Goal: Task Accomplishment & Management: Use online tool/utility

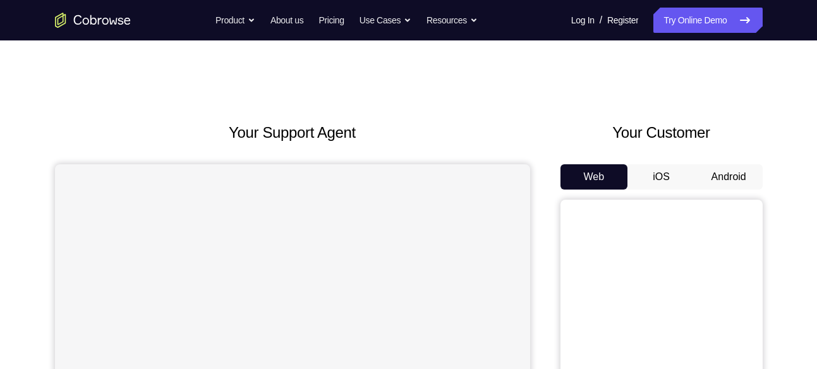
click at [728, 167] on button "Android" at bounding box center [729, 176] width 68 height 25
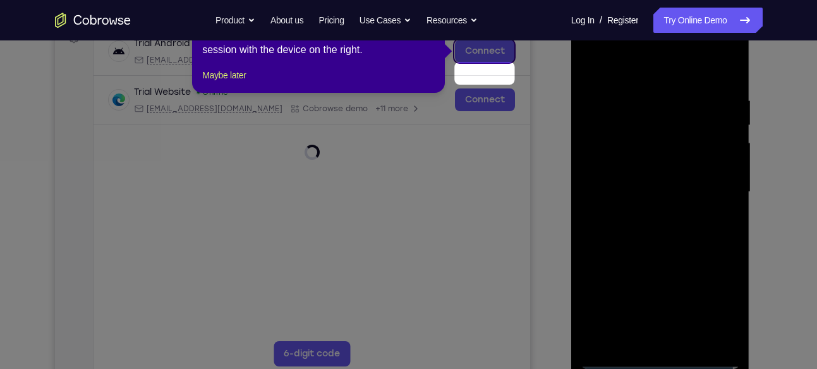
scroll to position [174, 0]
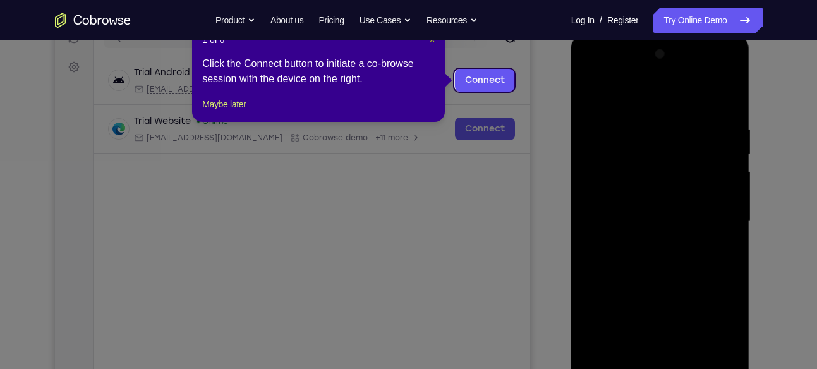
click at [430, 42] on span "×" at bounding box center [432, 40] width 5 height 10
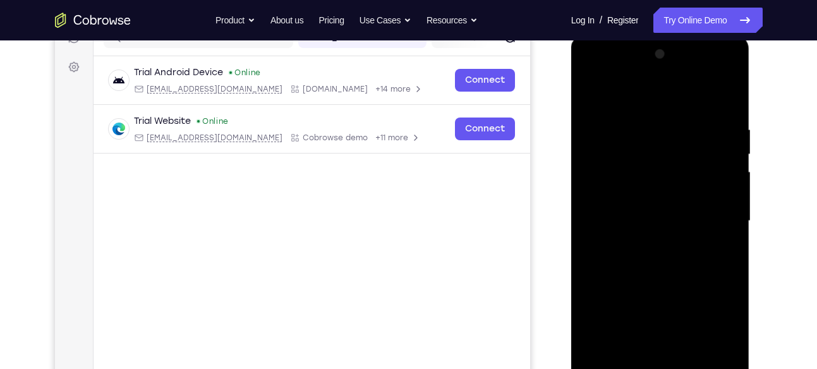
scroll to position [253, 0]
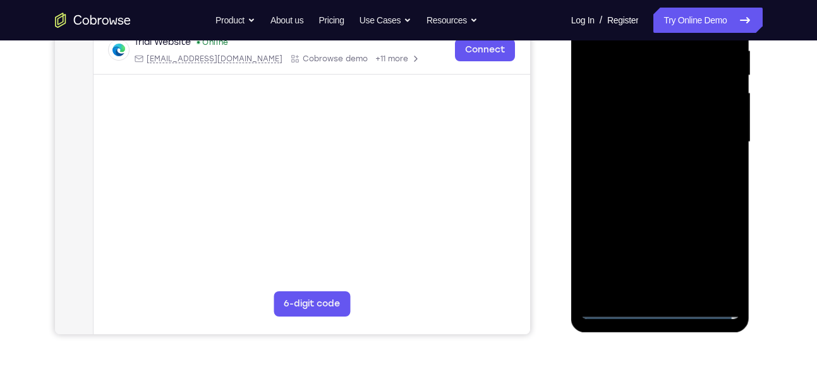
click at [664, 307] on div at bounding box center [660, 142] width 159 height 354
click at [715, 255] on div at bounding box center [660, 142] width 159 height 354
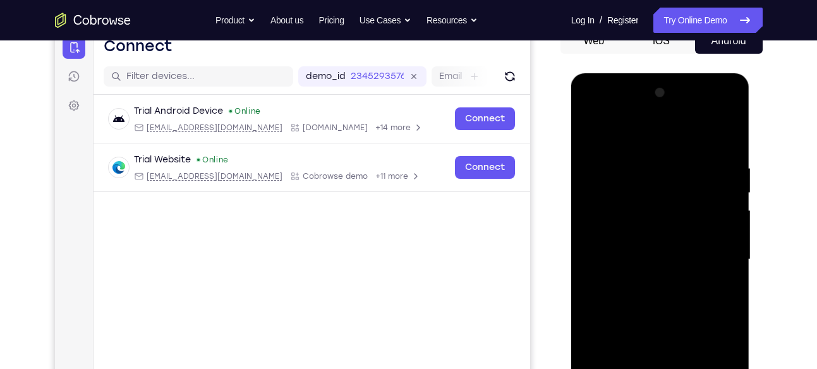
scroll to position [135, 0]
click at [628, 133] on div at bounding box center [660, 260] width 159 height 354
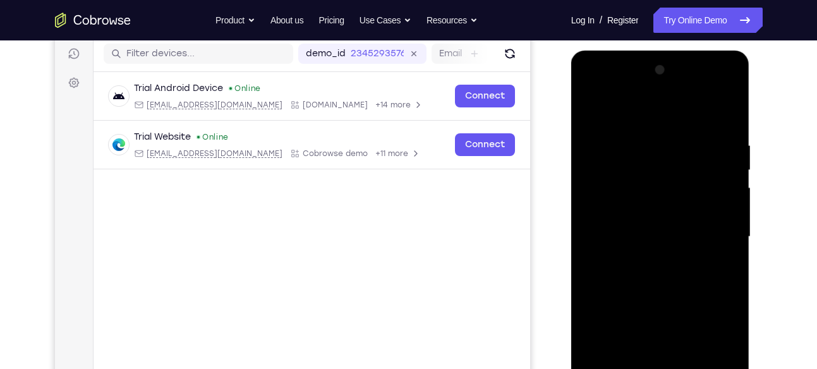
scroll to position [164, 0]
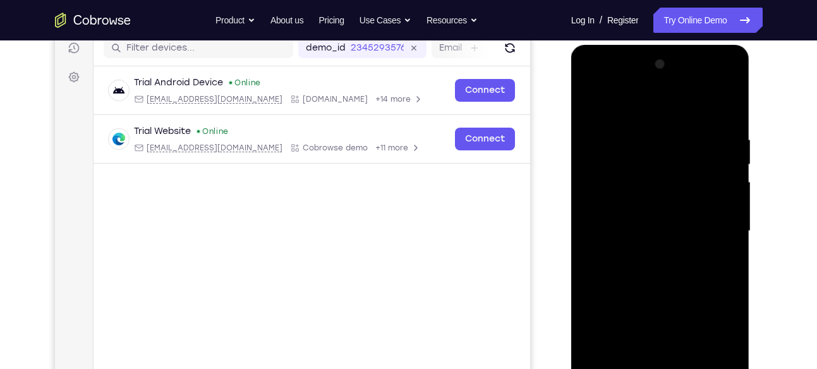
click at [714, 231] on div at bounding box center [660, 231] width 159 height 354
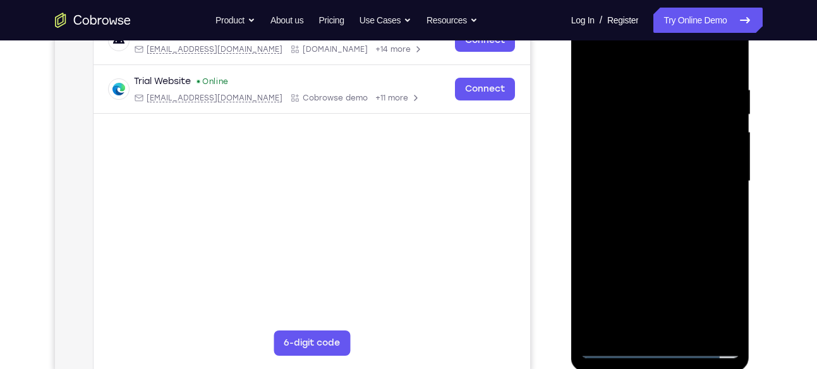
scroll to position [210, 0]
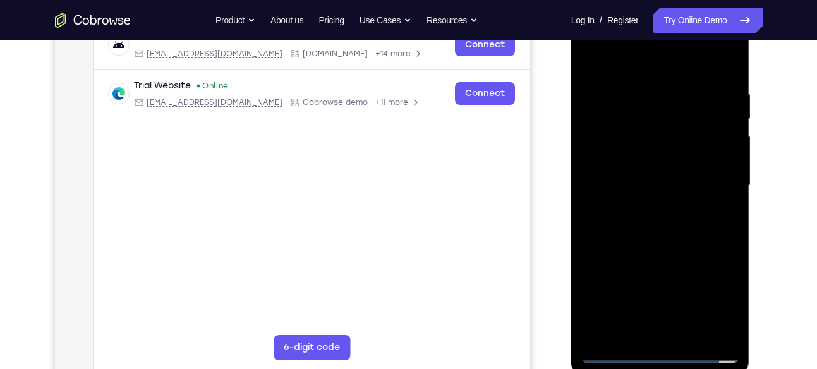
click at [650, 206] on div at bounding box center [660, 186] width 159 height 354
click at [659, 248] on div at bounding box center [660, 186] width 159 height 354
click at [642, 176] on div at bounding box center [660, 186] width 159 height 354
click at [653, 192] on div at bounding box center [660, 186] width 159 height 354
click at [613, 176] on div at bounding box center [660, 186] width 159 height 354
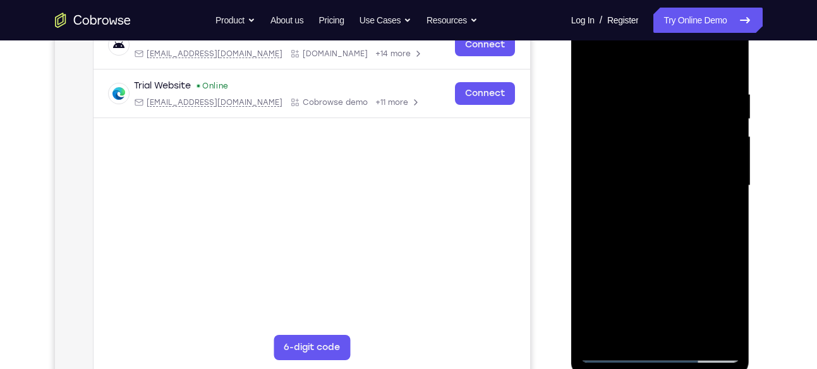
click at [663, 200] on div at bounding box center [660, 186] width 159 height 354
click at [628, 327] on div at bounding box center [660, 186] width 159 height 354
click at [666, 147] on div at bounding box center [660, 186] width 159 height 354
click at [638, 161] on div at bounding box center [660, 186] width 159 height 354
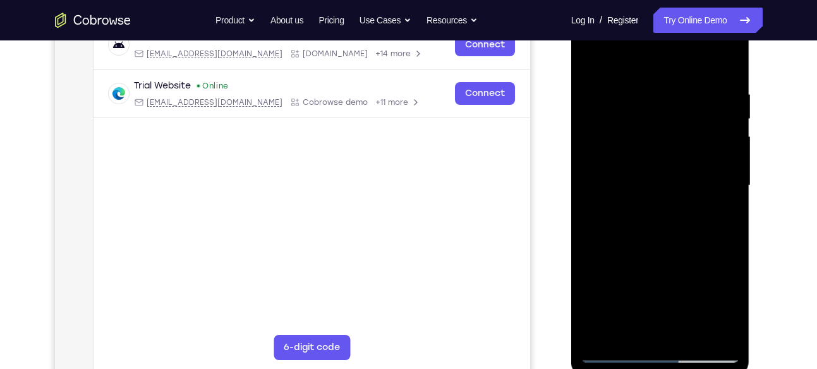
click at [668, 217] on div at bounding box center [660, 186] width 159 height 354
click at [656, 160] on div at bounding box center [660, 186] width 159 height 354
click at [647, 219] on div at bounding box center [660, 186] width 159 height 354
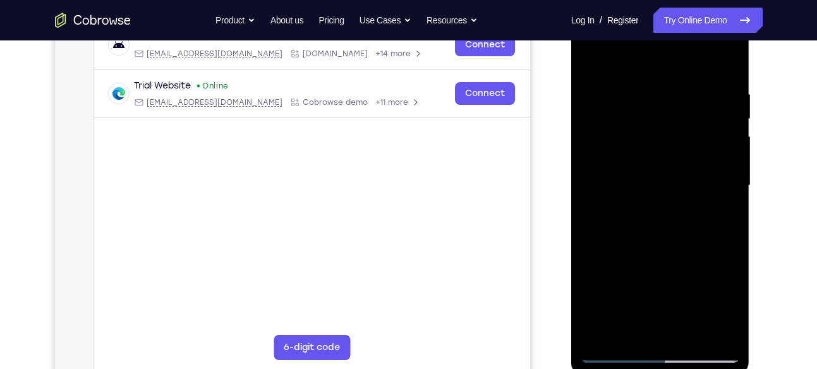
click at [663, 163] on div at bounding box center [660, 186] width 159 height 354
click at [686, 207] on div at bounding box center [660, 186] width 159 height 354
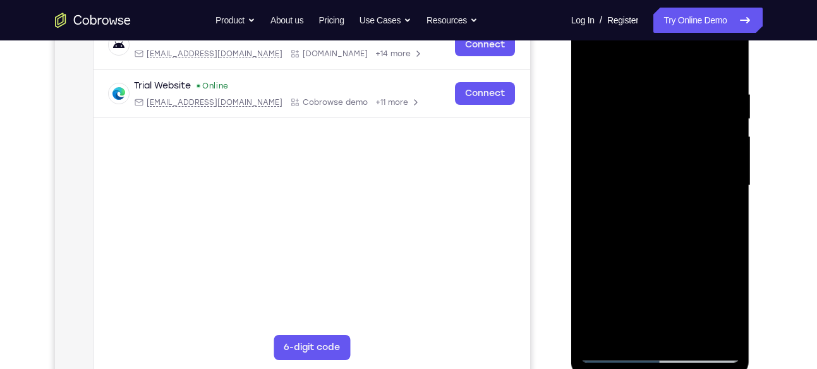
click at [661, 217] on div at bounding box center [660, 186] width 159 height 354
click at [658, 153] on div at bounding box center [660, 186] width 159 height 354
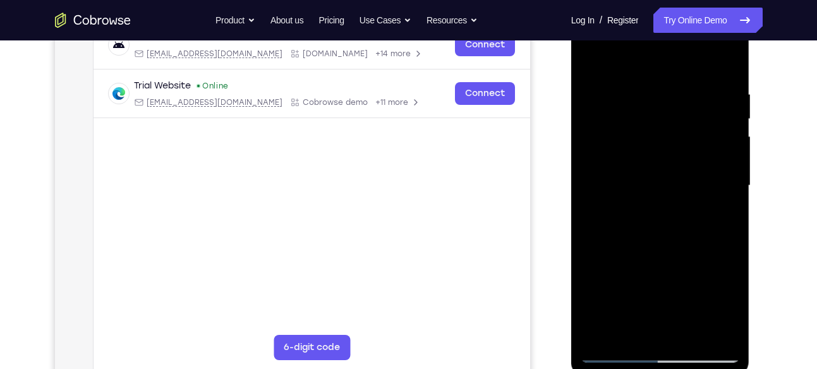
click at [658, 153] on div at bounding box center [660, 186] width 159 height 354
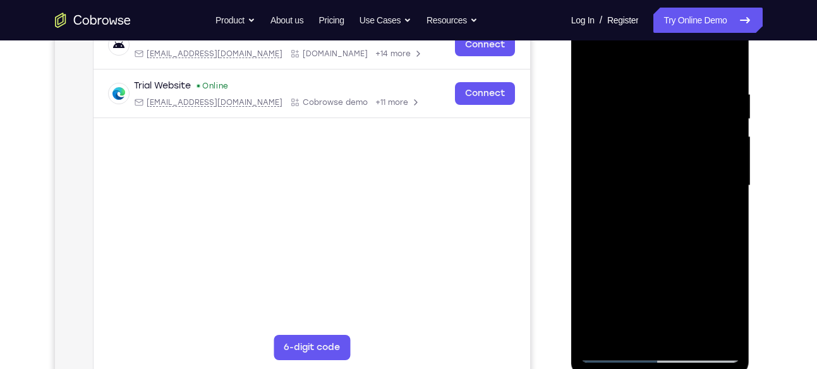
click at [658, 153] on div at bounding box center [660, 186] width 159 height 354
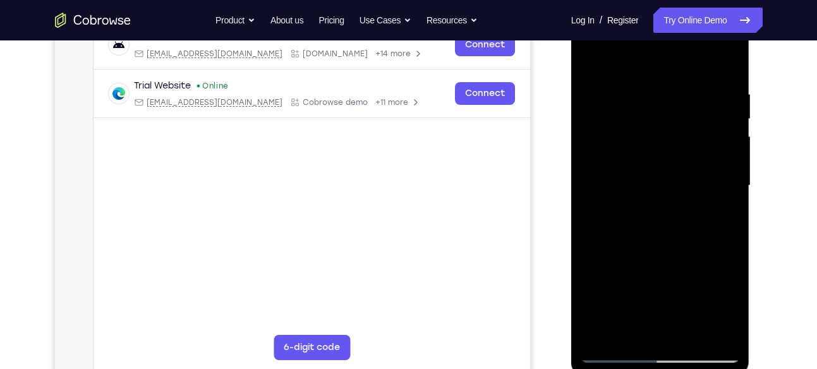
click at [658, 153] on div at bounding box center [660, 186] width 159 height 354
click at [691, 185] on div at bounding box center [660, 186] width 159 height 354
click at [655, 164] on div at bounding box center [660, 186] width 159 height 354
click at [655, 233] on div at bounding box center [660, 186] width 159 height 354
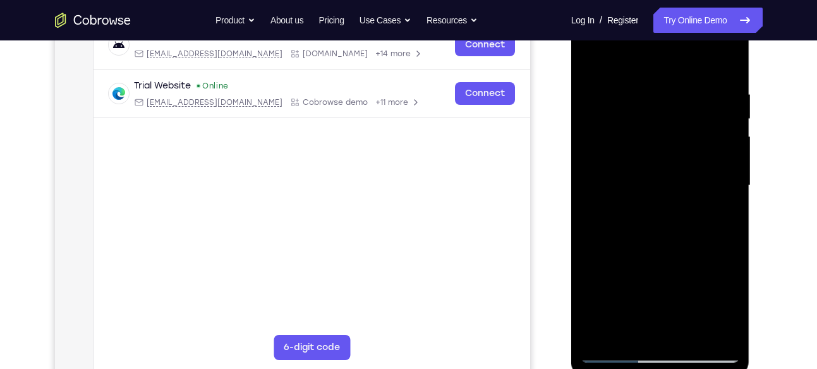
click at [647, 238] on div at bounding box center [660, 186] width 159 height 354
click at [631, 334] on div at bounding box center [660, 186] width 159 height 354
click at [630, 58] on div at bounding box center [660, 186] width 159 height 354
click at [628, 95] on div at bounding box center [660, 186] width 159 height 354
click at [631, 334] on div at bounding box center [660, 186] width 159 height 354
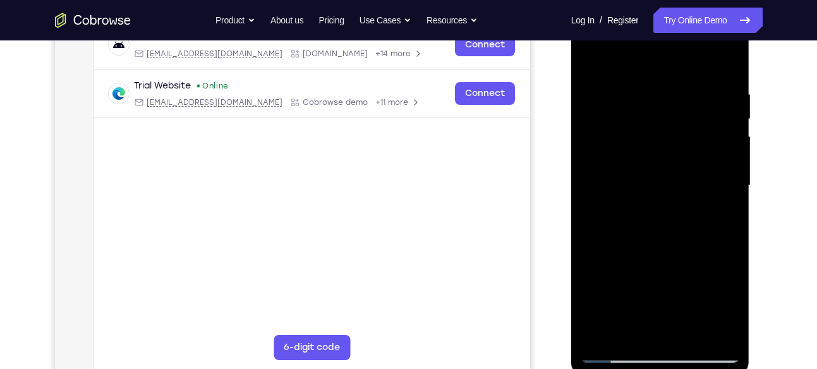
click at [636, 58] on div at bounding box center [660, 186] width 159 height 354
click at [627, 140] on div at bounding box center [660, 186] width 159 height 354
click at [600, 335] on div at bounding box center [660, 186] width 159 height 354
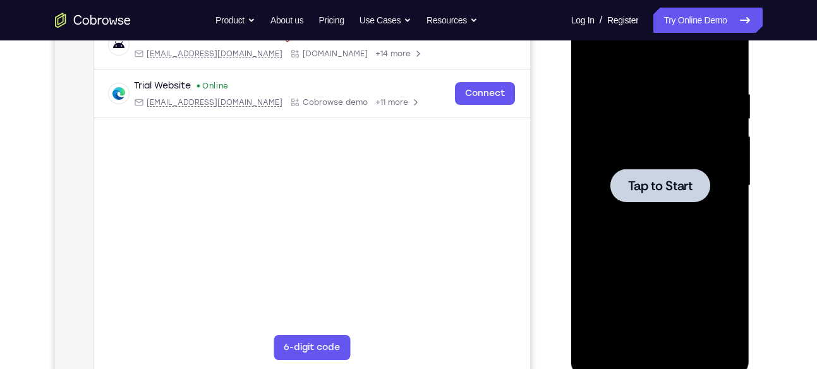
click at [621, 186] on div at bounding box center [661, 185] width 100 height 33
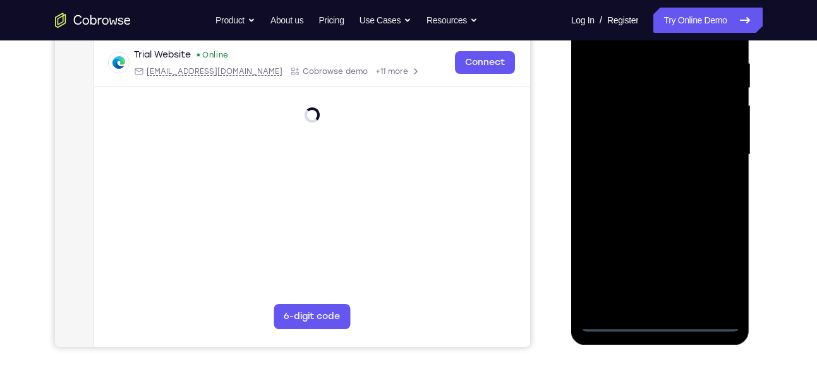
scroll to position [242, 0]
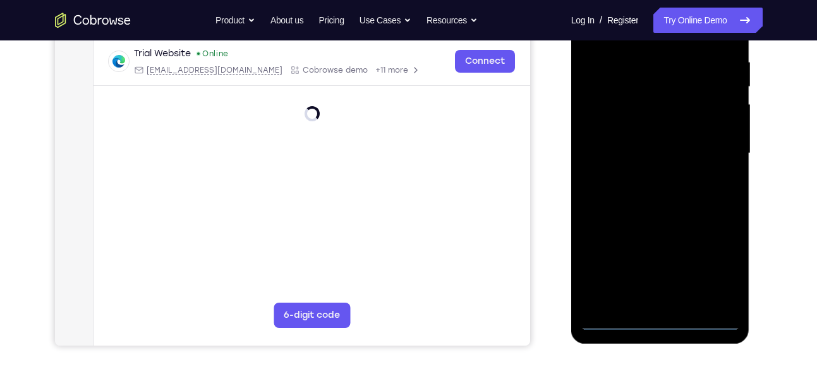
click at [658, 319] on div at bounding box center [660, 154] width 159 height 354
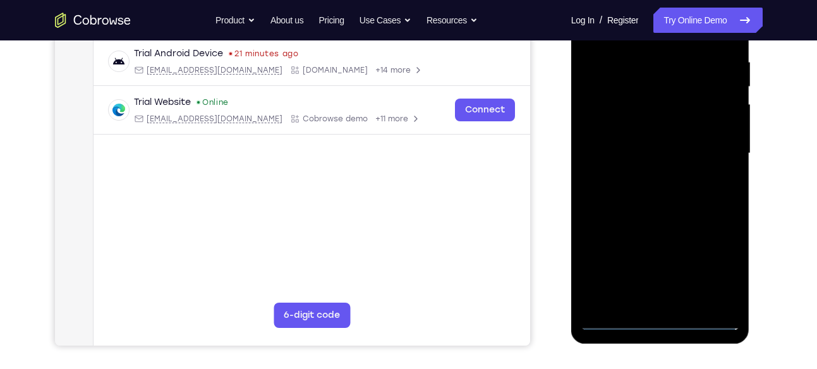
click at [717, 267] on div at bounding box center [660, 154] width 159 height 354
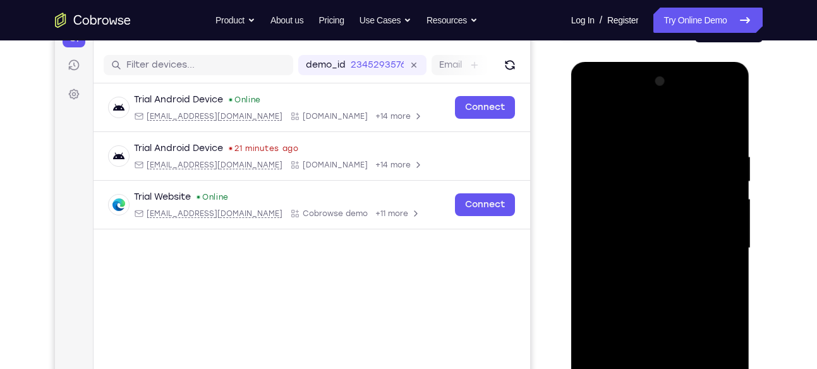
scroll to position [147, 0]
click at [616, 128] on div at bounding box center [660, 249] width 159 height 354
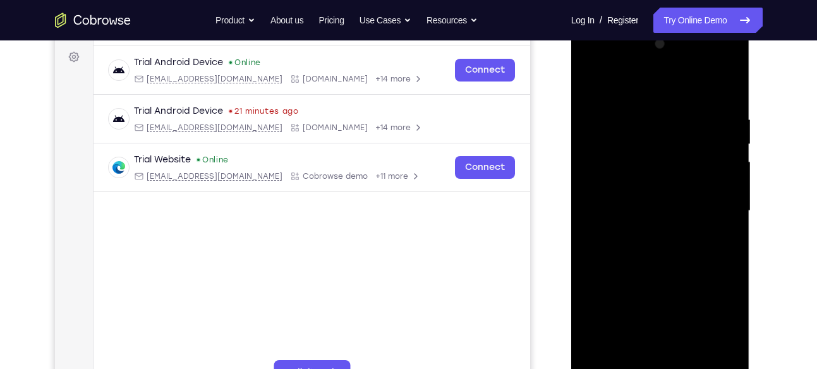
scroll to position [185, 0]
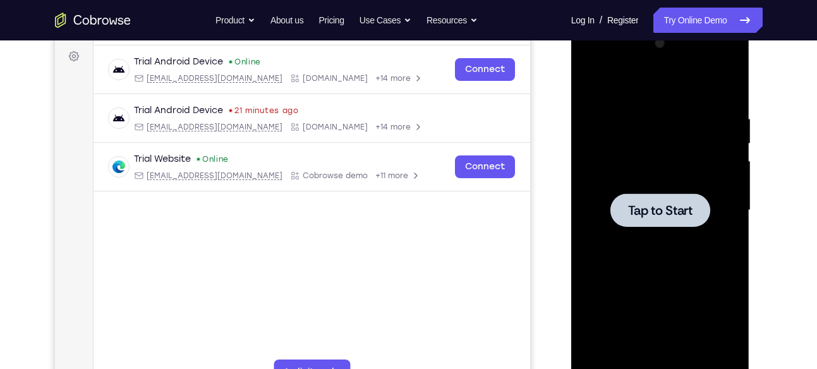
click at [667, 229] on div at bounding box center [660, 210] width 159 height 354
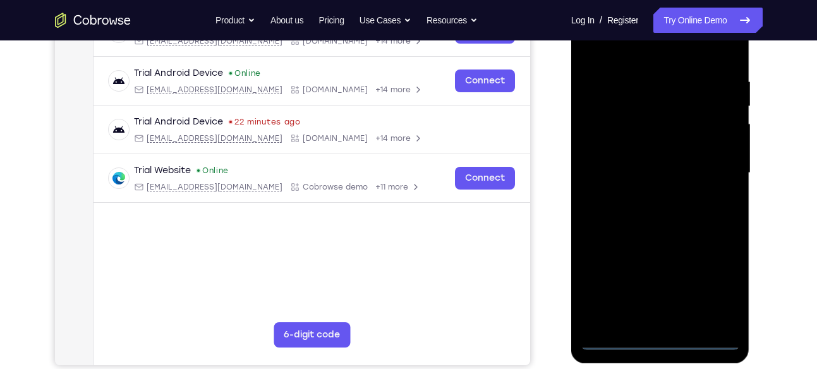
scroll to position [223, 0]
click at [660, 339] on div at bounding box center [660, 173] width 159 height 354
click at [718, 276] on div at bounding box center [660, 173] width 159 height 354
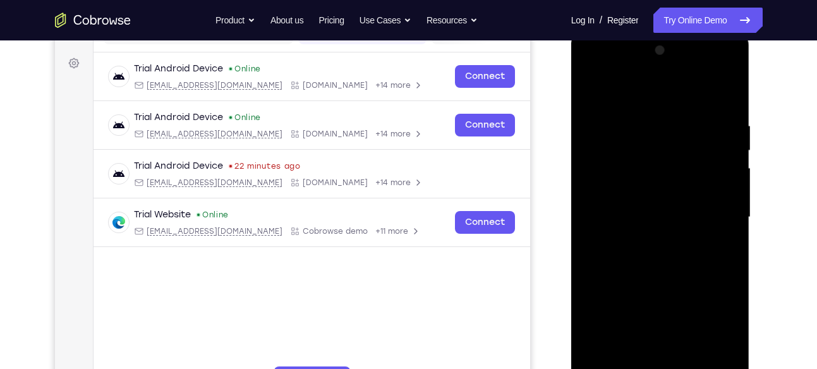
scroll to position [180, 0]
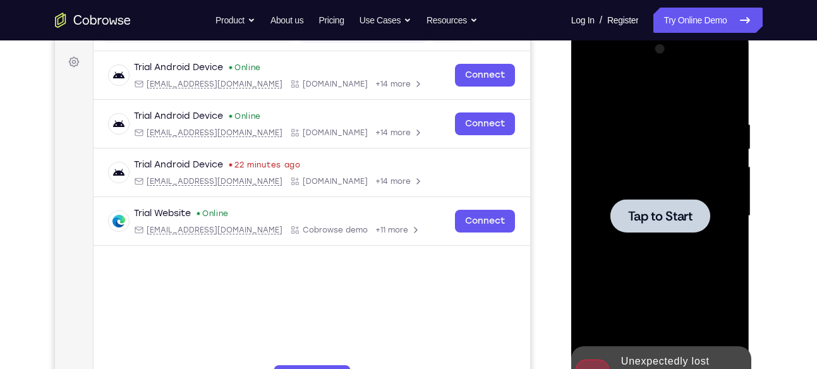
click at [655, 216] on span "Tap to Start" at bounding box center [660, 216] width 64 height 13
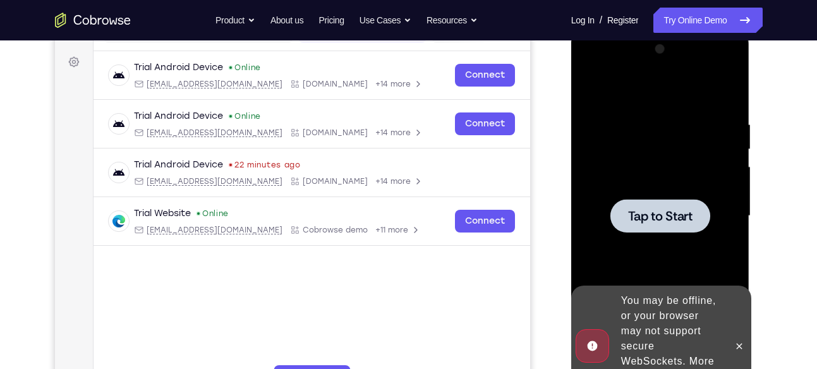
click at [662, 149] on div at bounding box center [660, 216] width 159 height 354
click at [612, 108] on div at bounding box center [660, 216] width 159 height 354
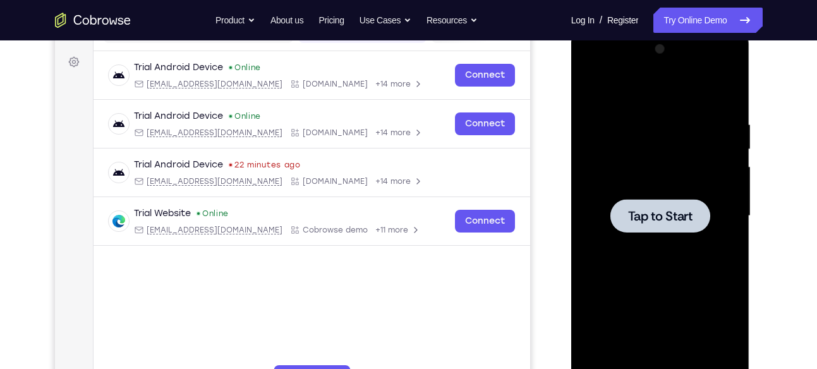
click at [646, 155] on div at bounding box center [660, 216] width 159 height 354
click at [656, 161] on div at bounding box center [660, 216] width 159 height 354
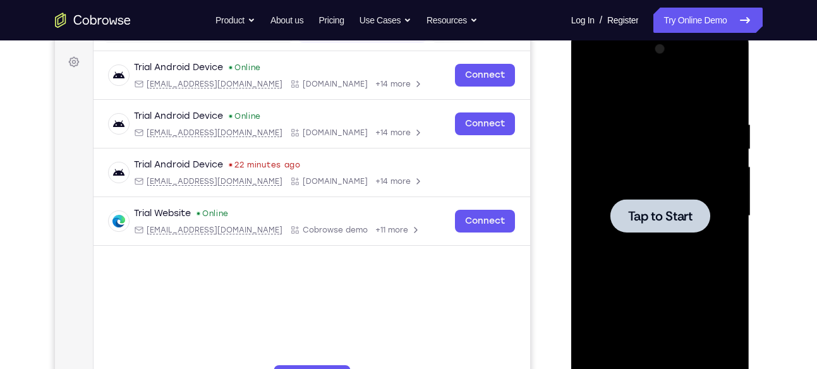
click at [656, 161] on div at bounding box center [660, 216] width 159 height 354
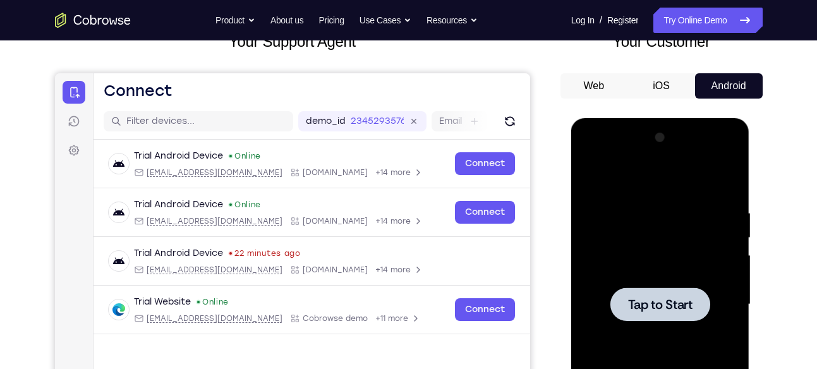
scroll to position [63, 0]
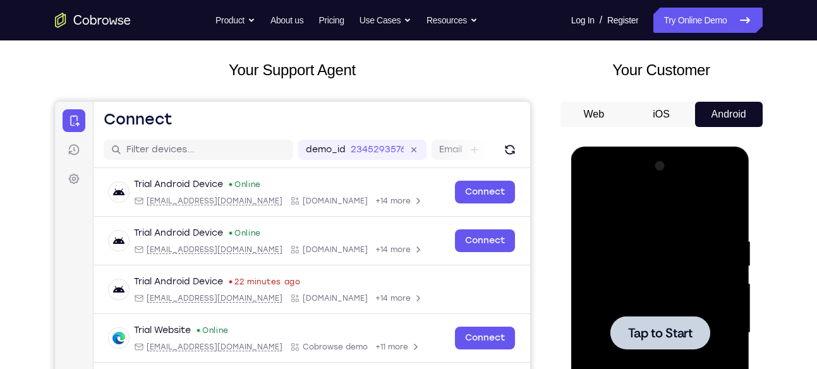
click at [680, 287] on div at bounding box center [660, 333] width 159 height 354
click at [712, 25] on link "Try Online Demo" at bounding box center [708, 20] width 109 height 25
click at [650, 234] on div at bounding box center [660, 333] width 159 height 354
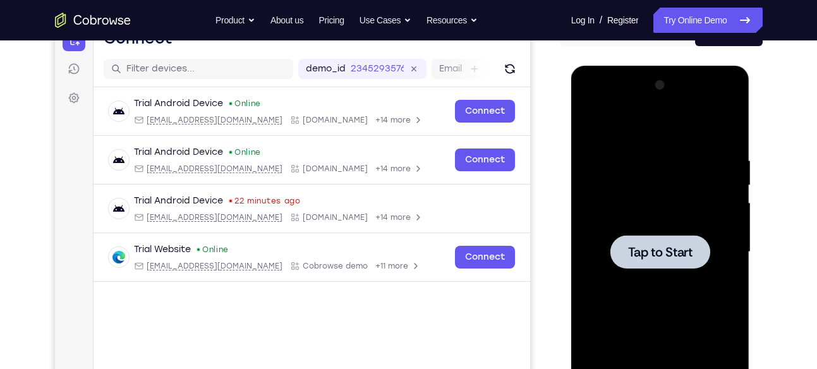
scroll to position [144, 0]
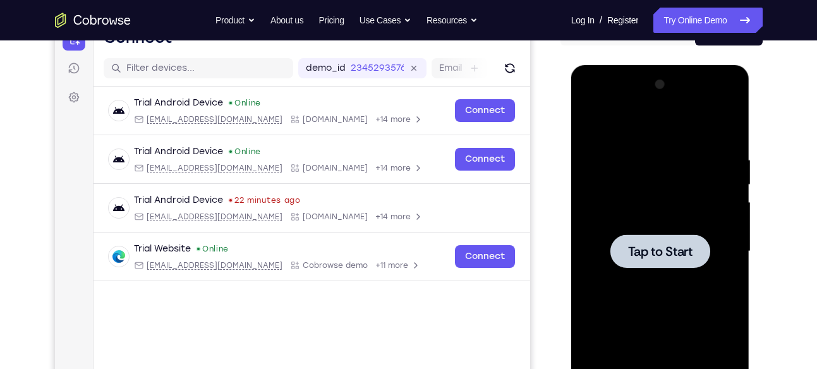
click at [650, 234] on div at bounding box center [661, 250] width 100 height 33
